Goal: Task Accomplishment & Management: Manage account settings

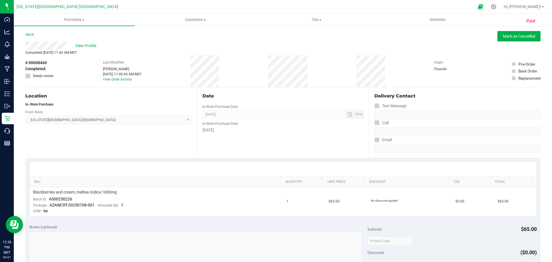
scroll to position [196, 0]
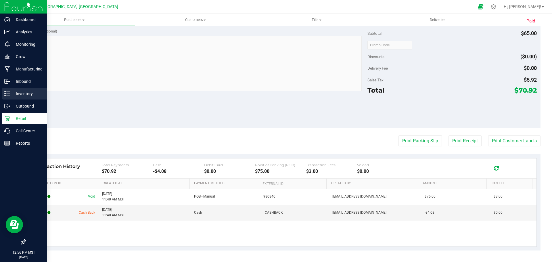
click at [25, 93] on p "Inventory" at bounding box center [27, 93] width 35 height 7
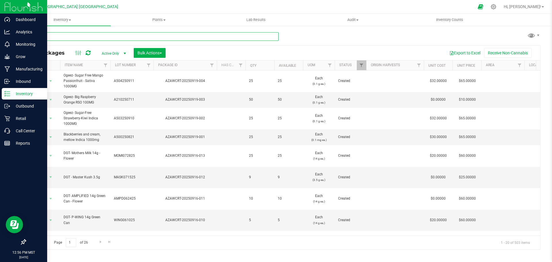
click at [72, 37] on input "text" at bounding box center [151, 36] width 253 height 9
type input "AZAWCRT-20240205-021"
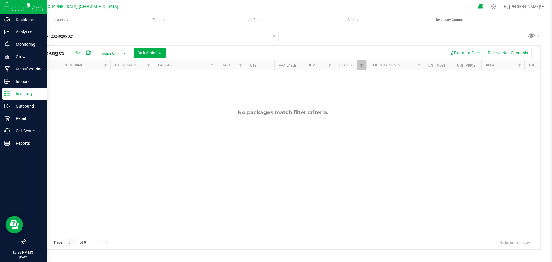
click at [124, 53] on span "select" at bounding box center [125, 53] width 5 height 5
click at [105, 87] on li "All" at bounding box center [112, 88] width 31 height 9
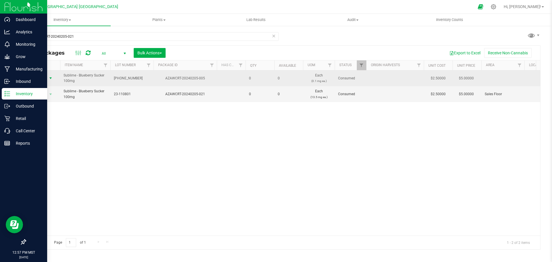
click at [44, 78] on span "Action" at bounding box center [39, 78] width 16 height 8
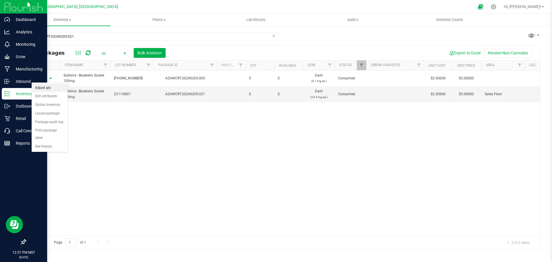
click at [45, 88] on li "Adjust qty" at bounding box center [50, 88] width 36 height 9
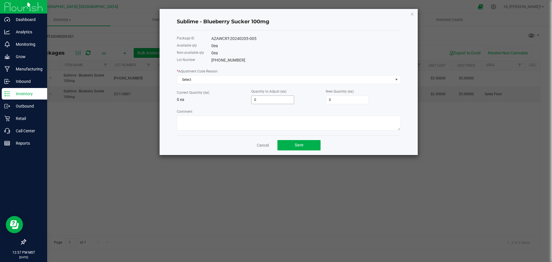
click at [278, 101] on input "0" at bounding box center [273, 100] width 42 height 8
type input "1"
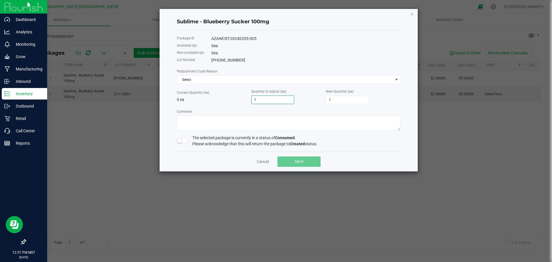
type input "1"
drag, startPoint x: 181, startPoint y: 142, endPoint x: 185, endPoint y: 139, distance: 4.4
click at [181, 141] on small at bounding box center [179, 140] width 5 height 5
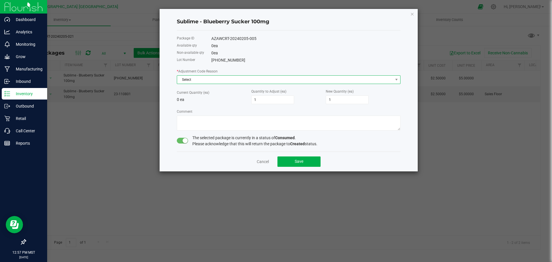
click at [233, 79] on span "Select" at bounding box center [285, 80] width 216 height 8
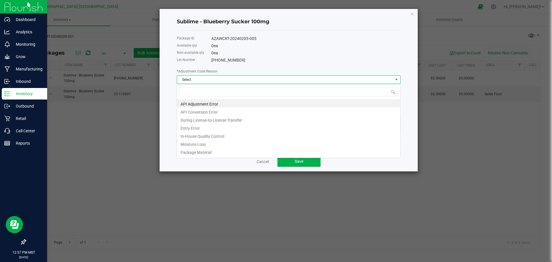
scroll to position [9, 224]
click at [192, 102] on li "API Adjustment Error" at bounding box center [288, 103] width 223 height 8
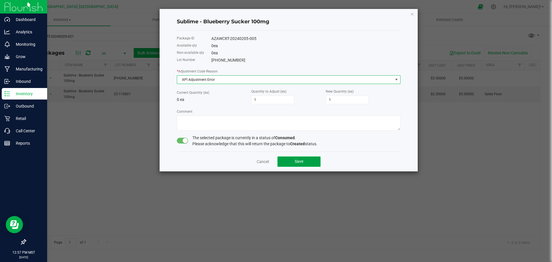
click at [296, 162] on span "Save" at bounding box center [299, 161] width 9 height 5
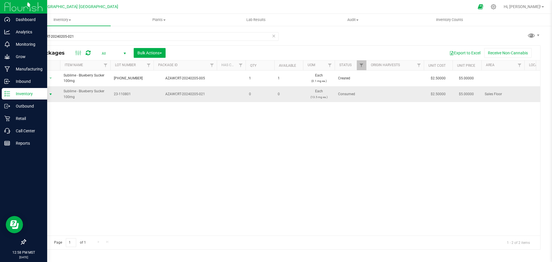
click at [42, 94] on span "Action" at bounding box center [39, 94] width 16 height 8
click at [41, 102] on li "Adjust qty" at bounding box center [50, 103] width 36 height 9
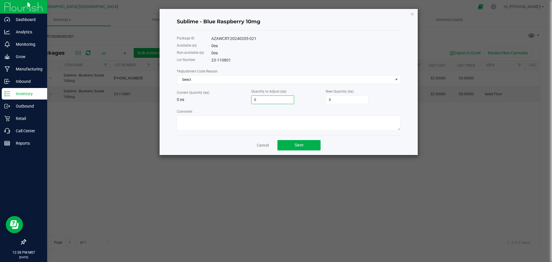
click at [273, 97] on input "0" at bounding box center [273, 100] width 42 height 8
type input "1"
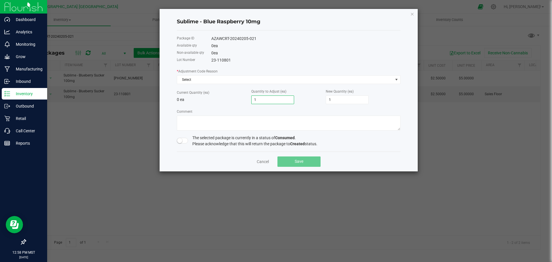
type input "1"
click at [186, 142] on span at bounding box center [183, 141] width 12 height 6
click at [292, 160] on button "Save" at bounding box center [299, 161] width 43 height 10
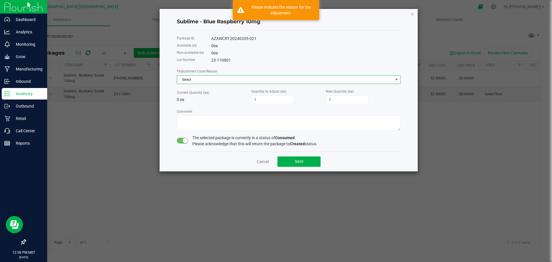
click at [208, 81] on span "Select" at bounding box center [285, 80] width 216 height 8
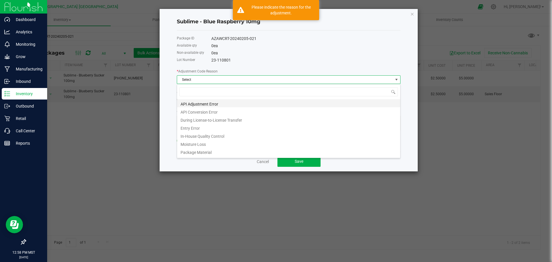
click at [195, 104] on li "API Adjustment Error" at bounding box center [288, 103] width 223 height 8
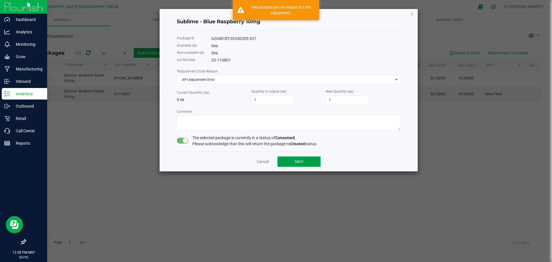
click at [308, 161] on button "Save" at bounding box center [299, 161] width 43 height 10
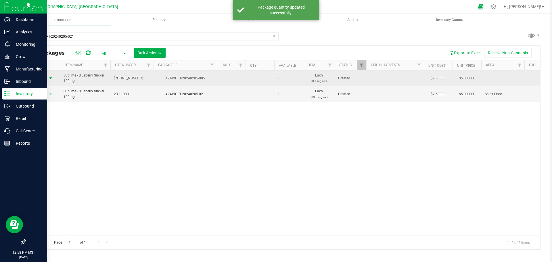
click at [38, 79] on span "Action" at bounding box center [39, 78] width 16 height 8
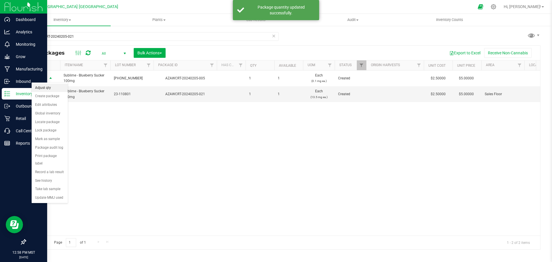
click at [41, 87] on li "Adjust qty" at bounding box center [50, 88] width 36 height 9
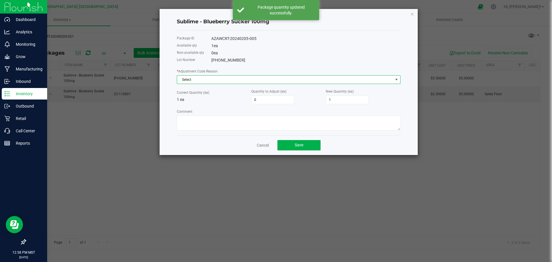
click at [216, 79] on span "Select" at bounding box center [285, 80] width 216 height 8
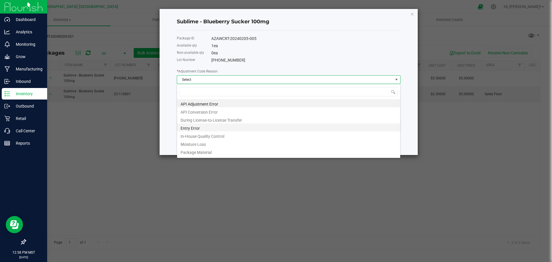
click at [191, 126] on li "Entry Error" at bounding box center [288, 127] width 223 height 8
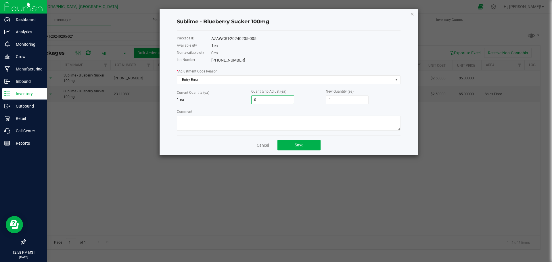
click at [265, 99] on input "0" at bounding box center [273, 100] width 42 height 8
type input "-1"
type input "0"
type input "-1"
click at [226, 120] on textarea "Comment" at bounding box center [289, 123] width 224 height 15
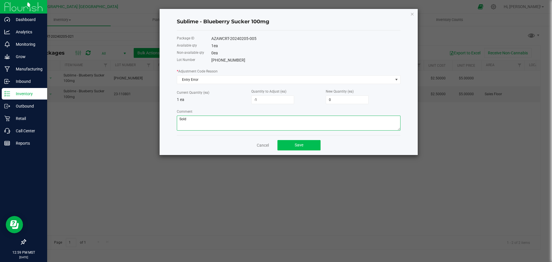
type textarea "Sold"
click at [297, 146] on span "Save" at bounding box center [299, 145] width 9 height 5
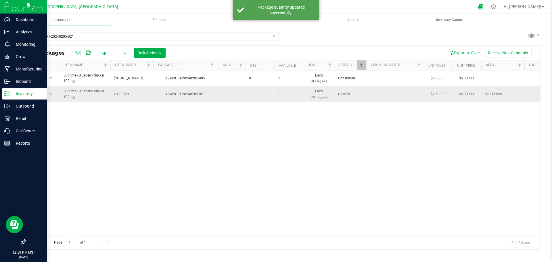
click at [296, 97] on span "1" at bounding box center [289, 93] width 22 height 5
click at [60, 19] on span "Inventory" at bounding box center [62, 19] width 97 height 5
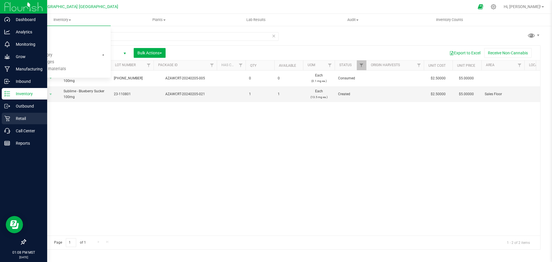
click at [20, 116] on p "Retail" at bounding box center [27, 118] width 35 height 7
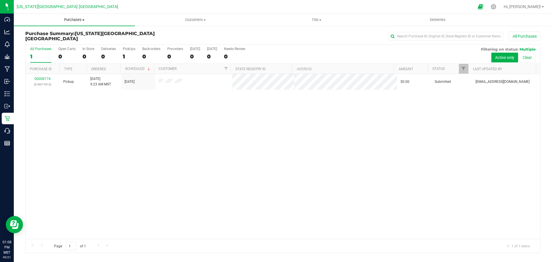
click at [71, 18] on span "Purchases" at bounding box center [74, 19] width 121 height 5
click at [34, 50] on span "All purchases" at bounding box center [34, 48] width 41 height 5
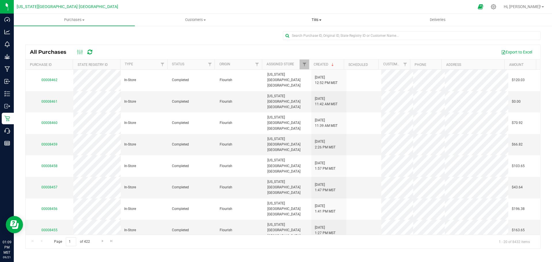
click at [311, 19] on span "Tills" at bounding box center [316, 19] width 120 height 5
click at [279, 35] on span "Manage tills" at bounding box center [275, 34] width 39 height 5
